Goal: Information Seeking & Learning: Understand process/instructions

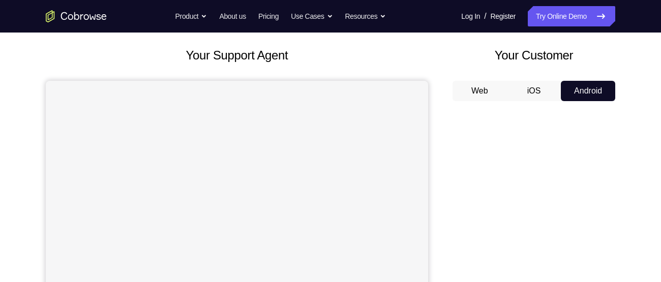
scroll to position [46, 0]
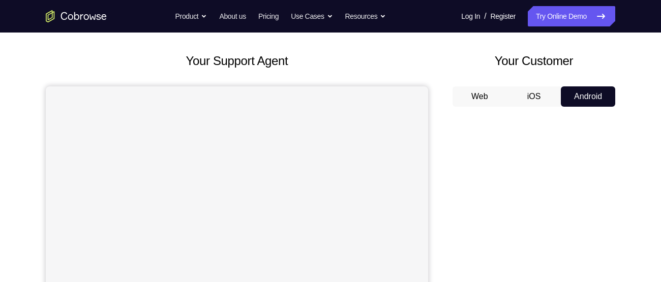
click at [598, 99] on button "Android" at bounding box center [588, 96] width 54 height 20
click at [591, 100] on button "Android" at bounding box center [588, 96] width 54 height 20
click at [540, 99] on button "iOS" at bounding box center [534, 96] width 54 height 20
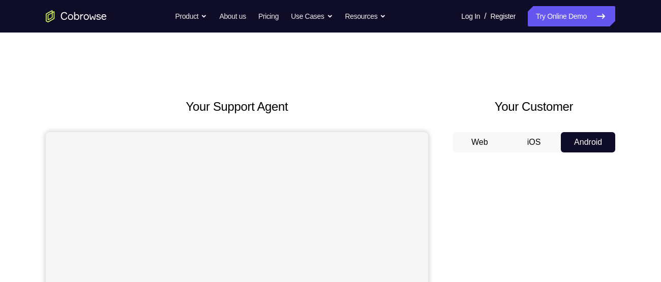
scroll to position [75, 0]
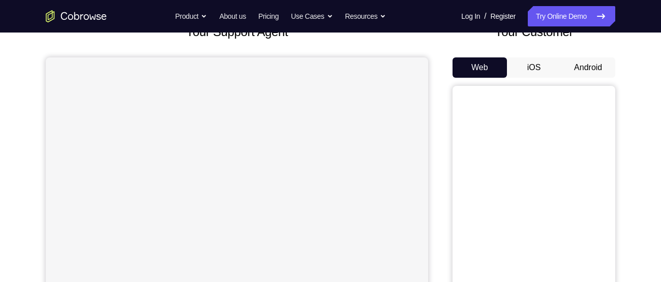
click at [580, 61] on button "Android" at bounding box center [588, 67] width 54 height 20
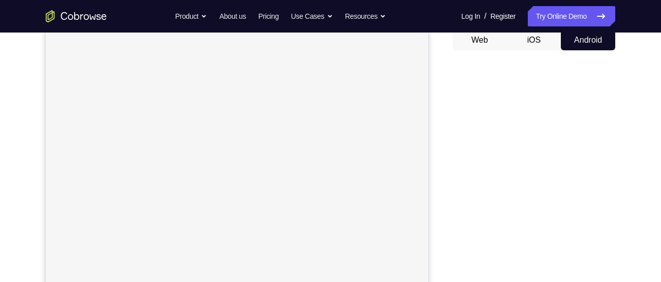
scroll to position [83, 0]
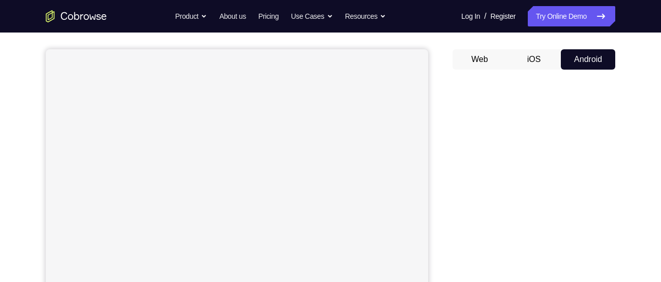
click at [596, 63] on button "Android" at bounding box center [588, 59] width 54 height 20
